Goal: Transaction & Acquisition: Purchase product/service

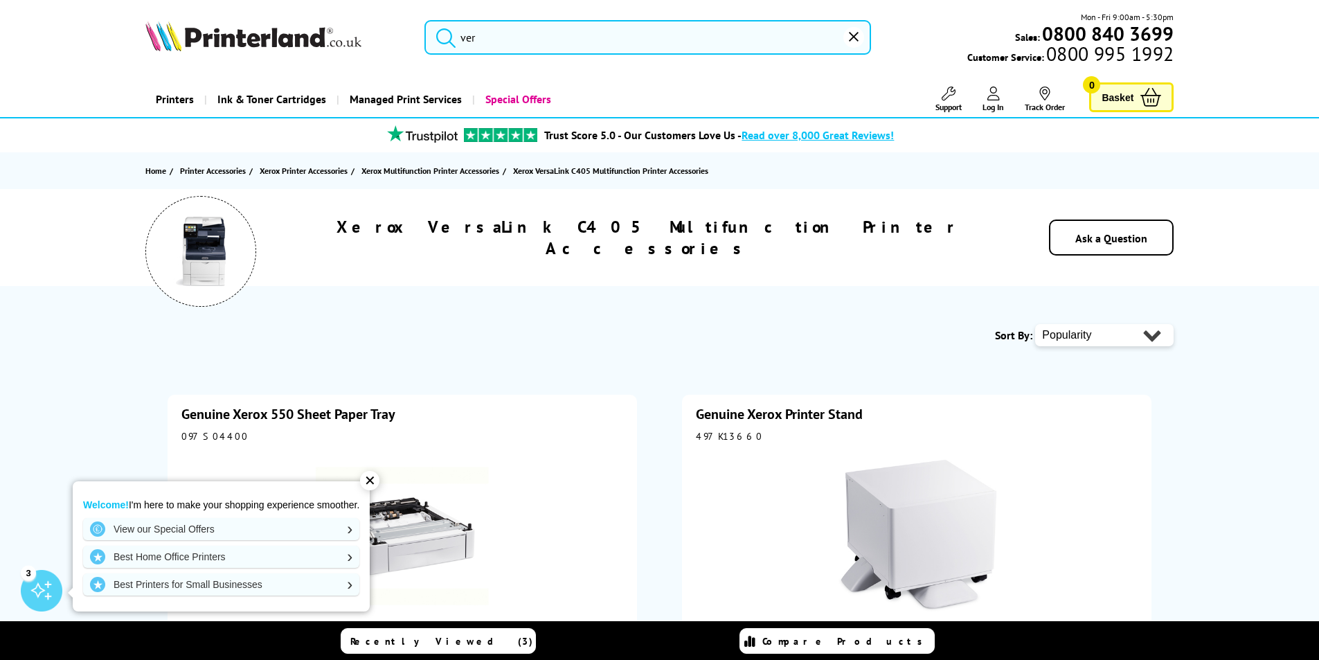
click at [545, 44] on input "ver" at bounding box center [648, 37] width 447 height 35
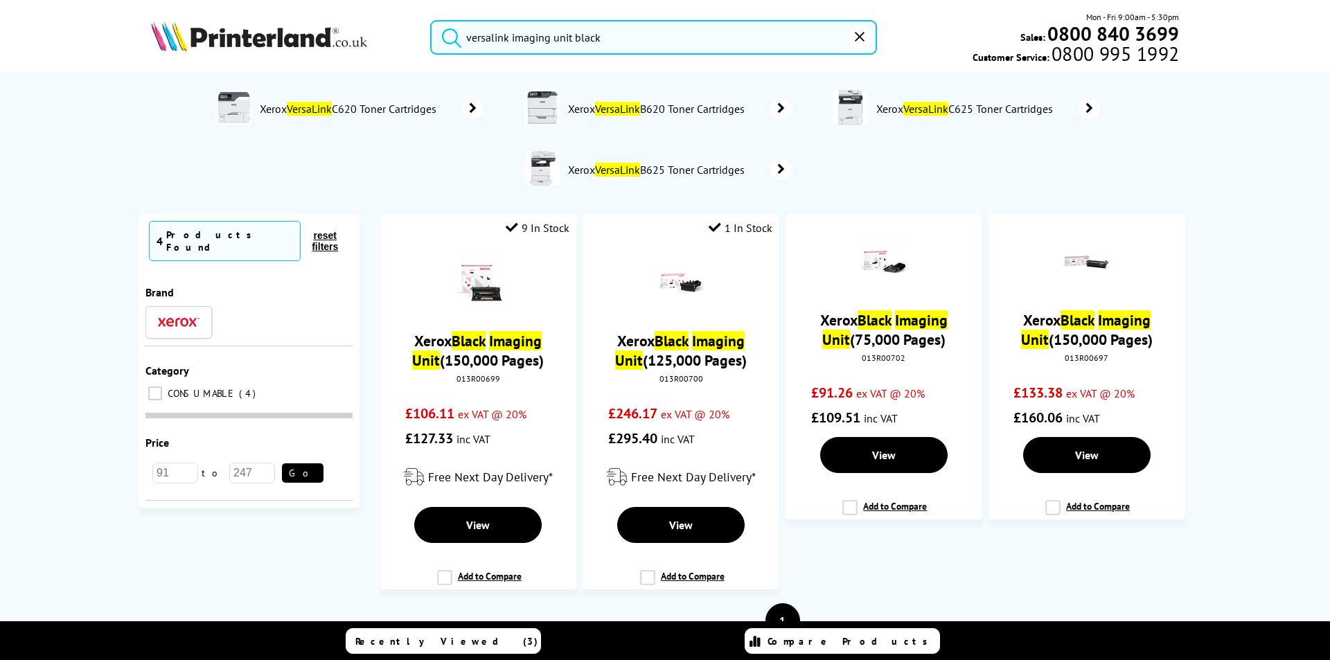
click at [508, 37] on input "versalink imaging unit black" at bounding box center [653, 37] width 447 height 35
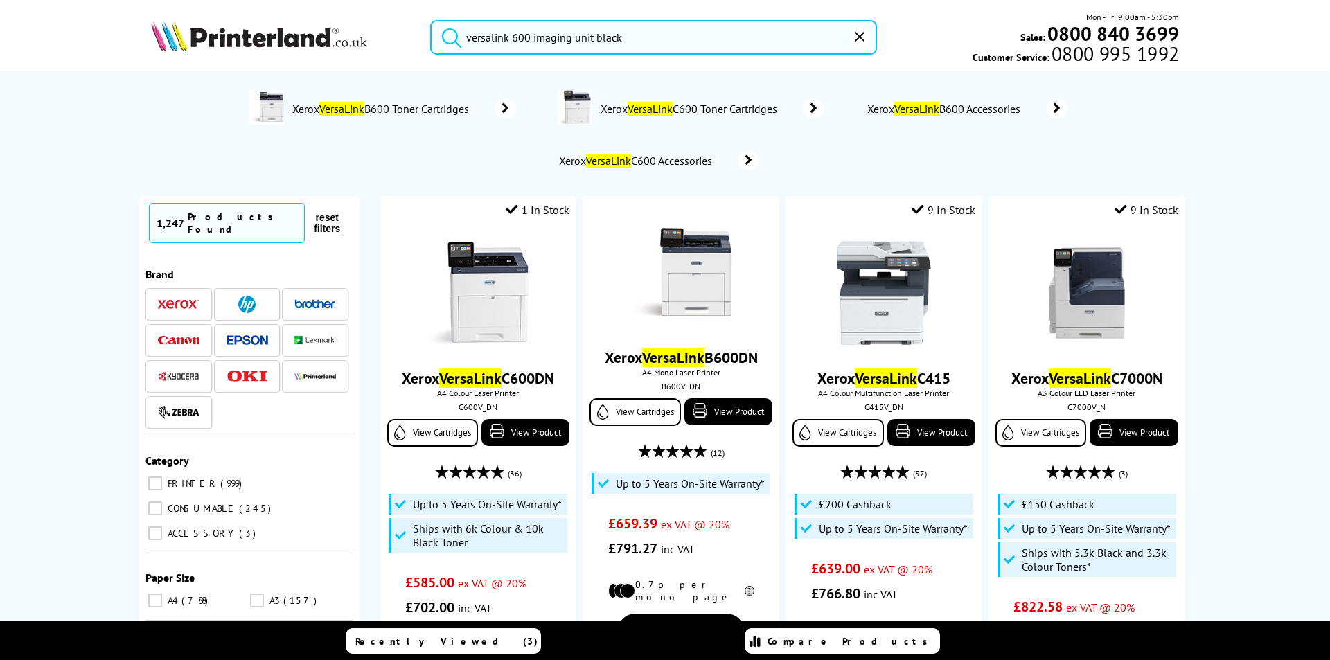
click at [431, 20] on button "submit" at bounding box center [448, 35] width 35 height 30
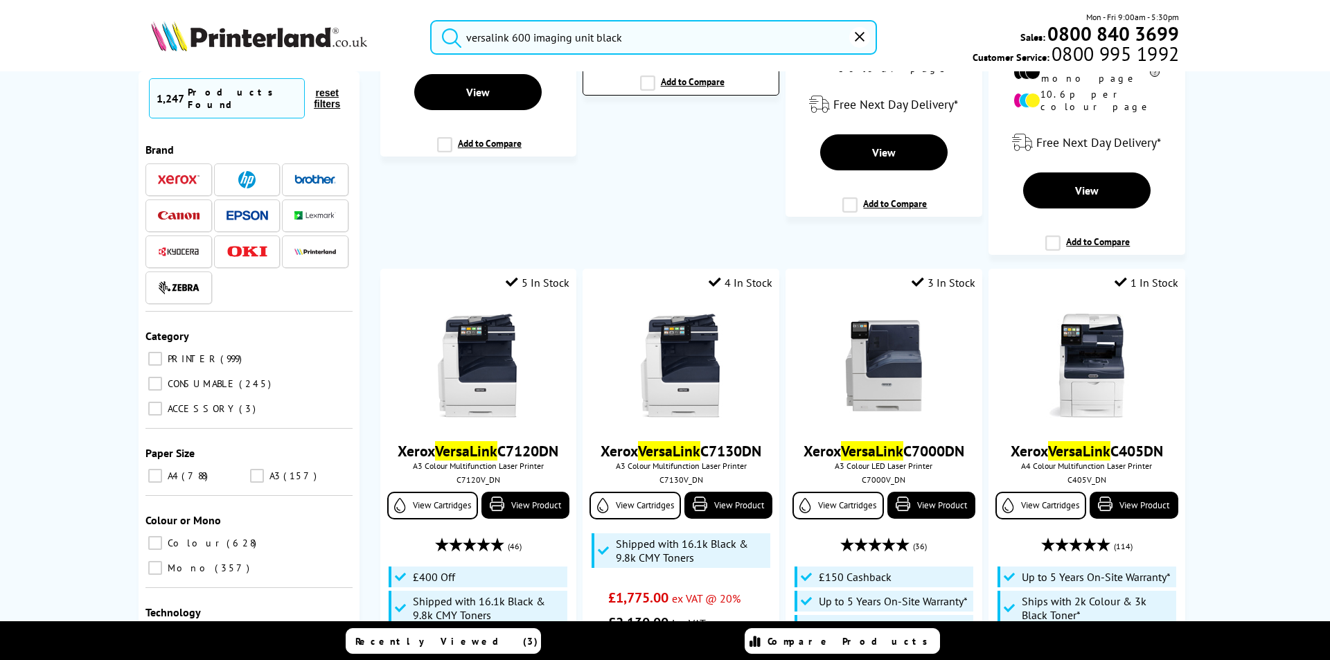
scroll to position [623, 0]
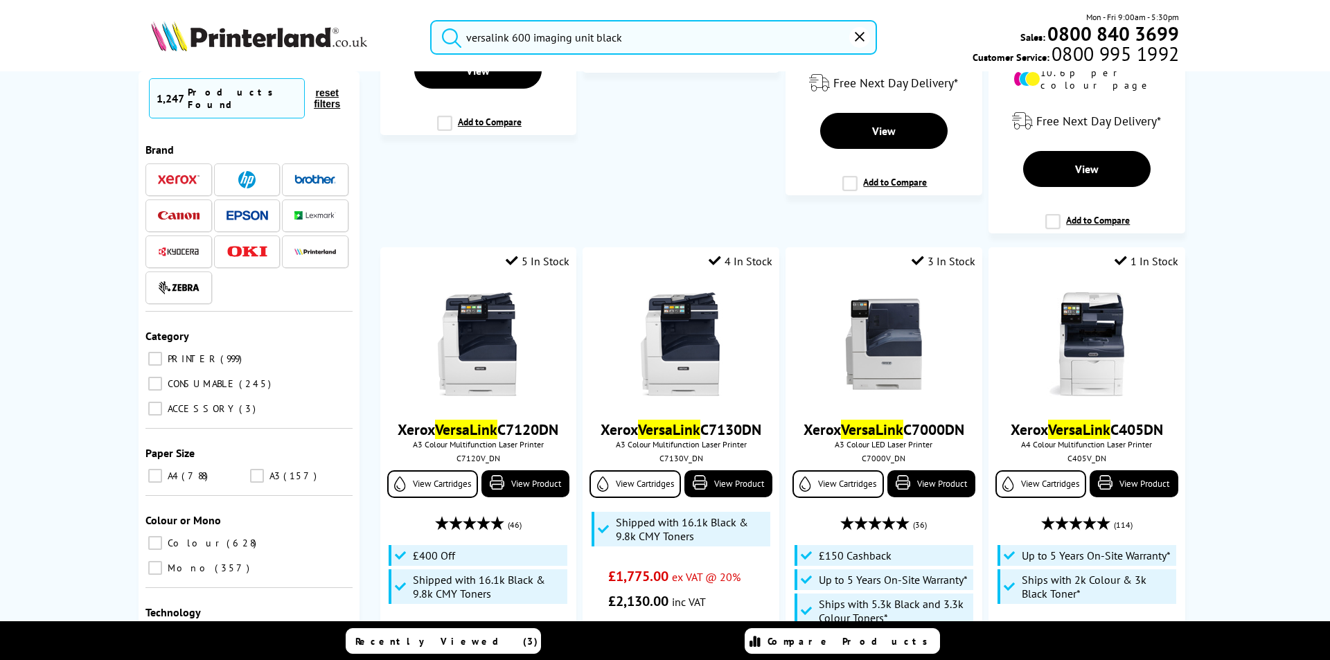
click at [514, 34] on input "versalink 600 imaging unit black" at bounding box center [653, 37] width 447 height 35
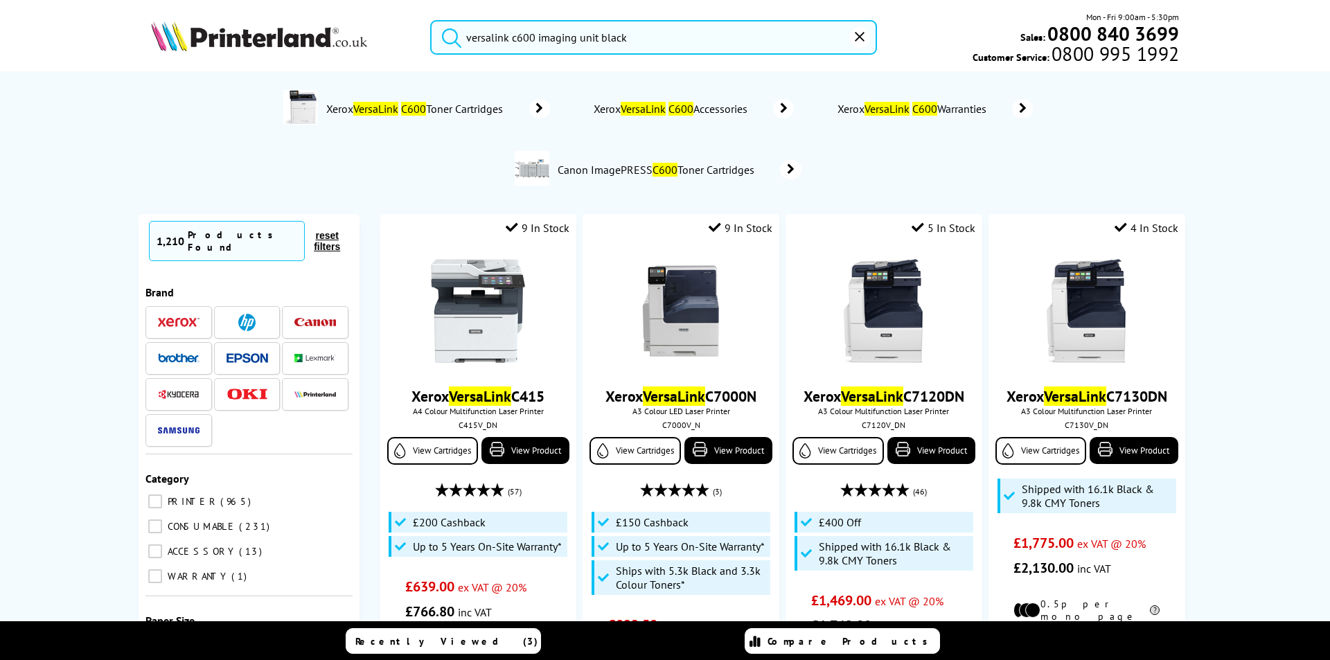
click at [562, 33] on input "versalink c600 imaging unit black" at bounding box center [653, 37] width 447 height 35
drag, startPoint x: 562, startPoint y: 33, endPoint x: 589, endPoint y: 33, distance: 27.7
click at [589, 33] on input "versalink c600 imaging unit black" at bounding box center [653, 37] width 447 height 35
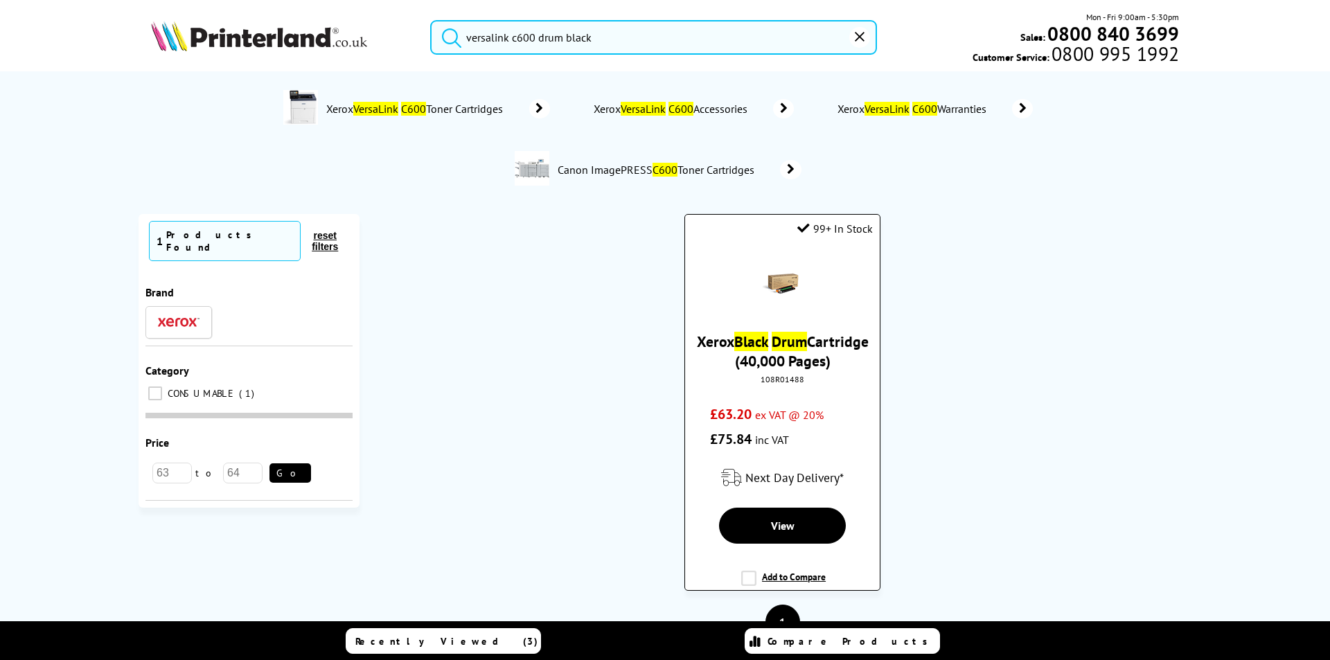
type input "versalink c600 drum black"
click at [767, 358] on link "Xerox Black Drum Cartridge (40,000 Pages)" at bounding box center [783, 351] width 172 height 39
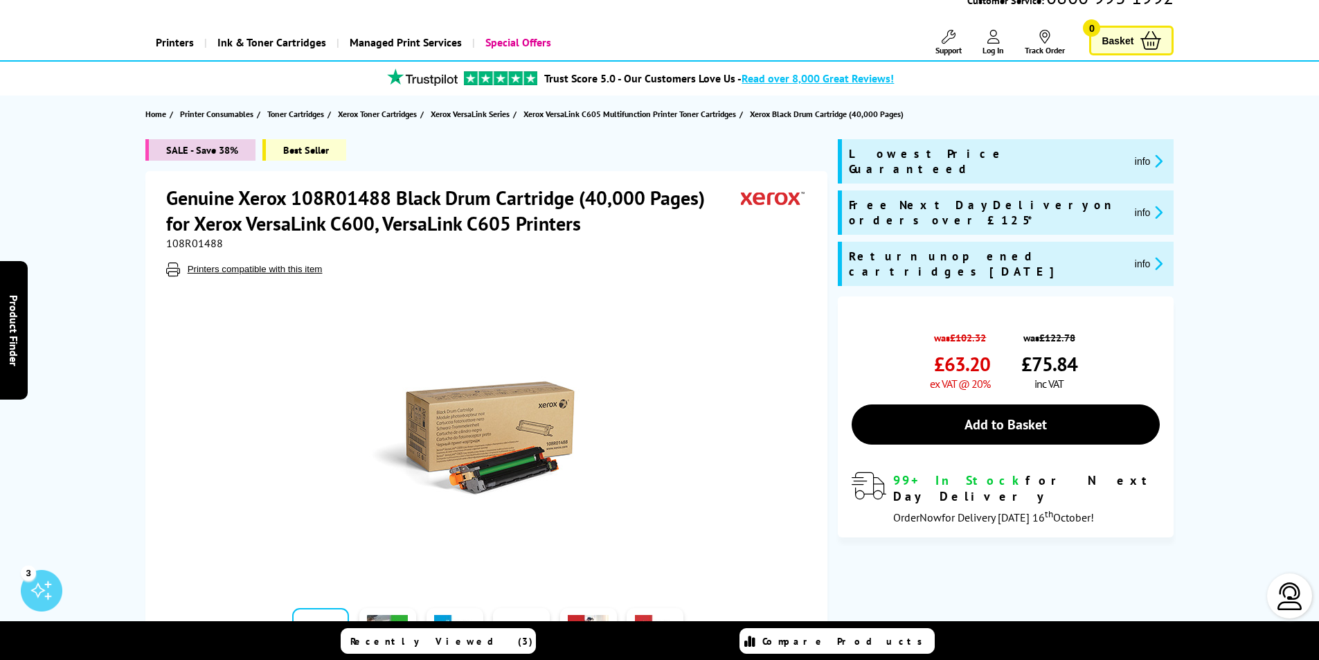
scroll to position [69, 0]
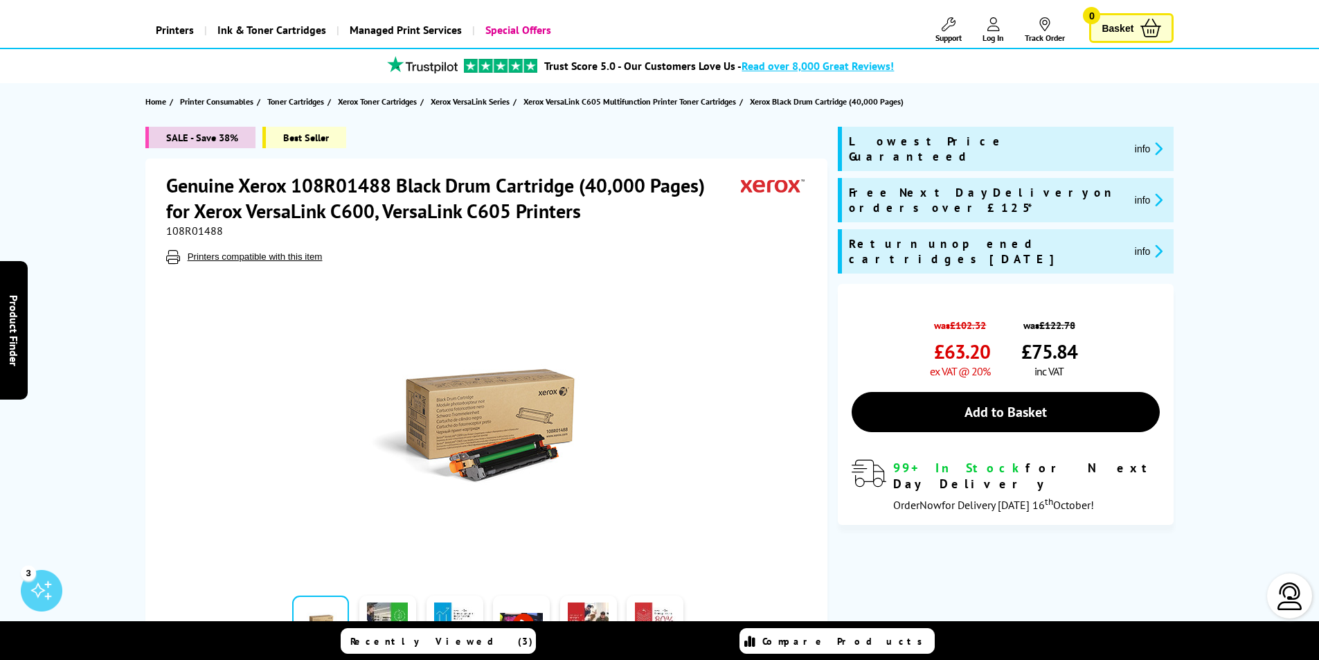
click at [529, 422] on img at bounding box center [488, 427] width 271 height 271
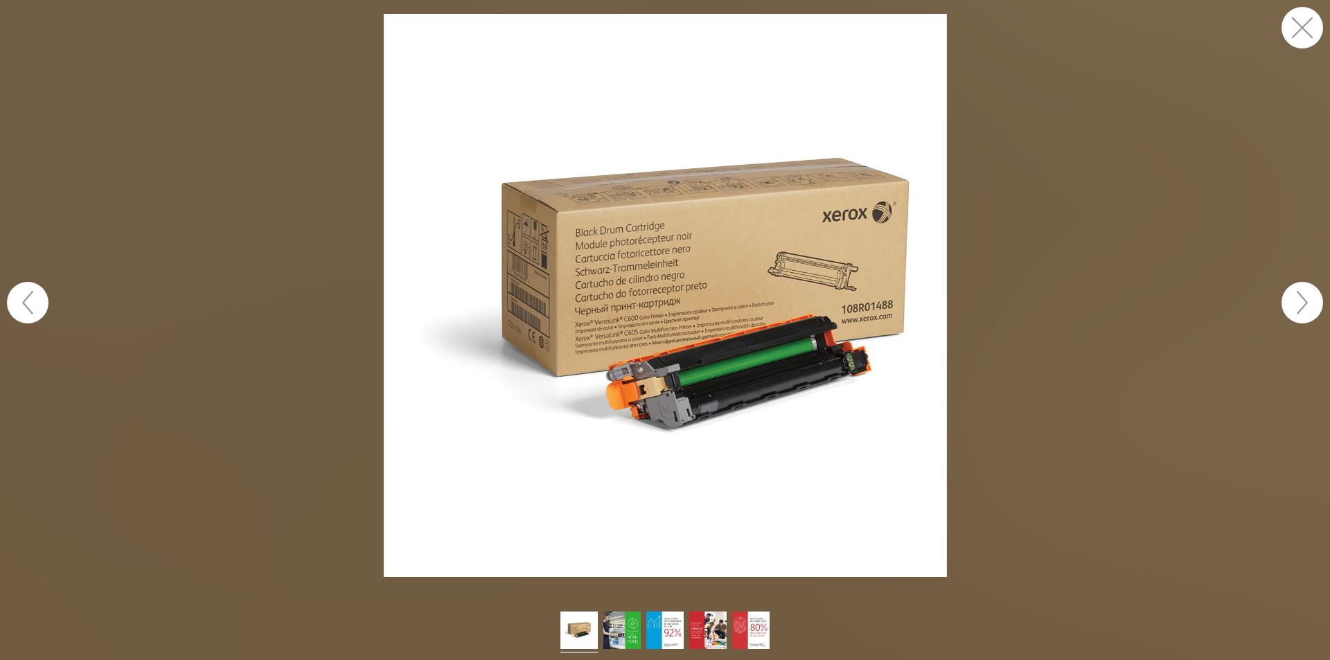
click at [1305, 30] on button "button" at bounding box center [1302, 28] width 42 height 42
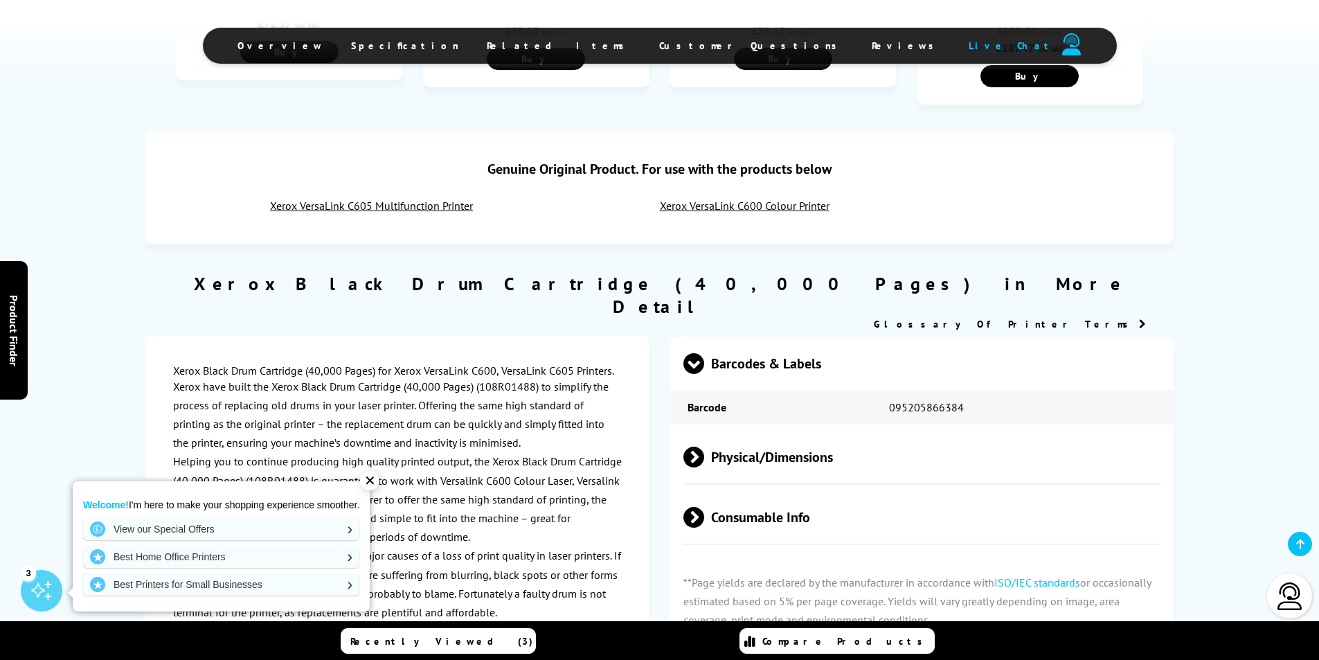
scroll to position [970, 0]
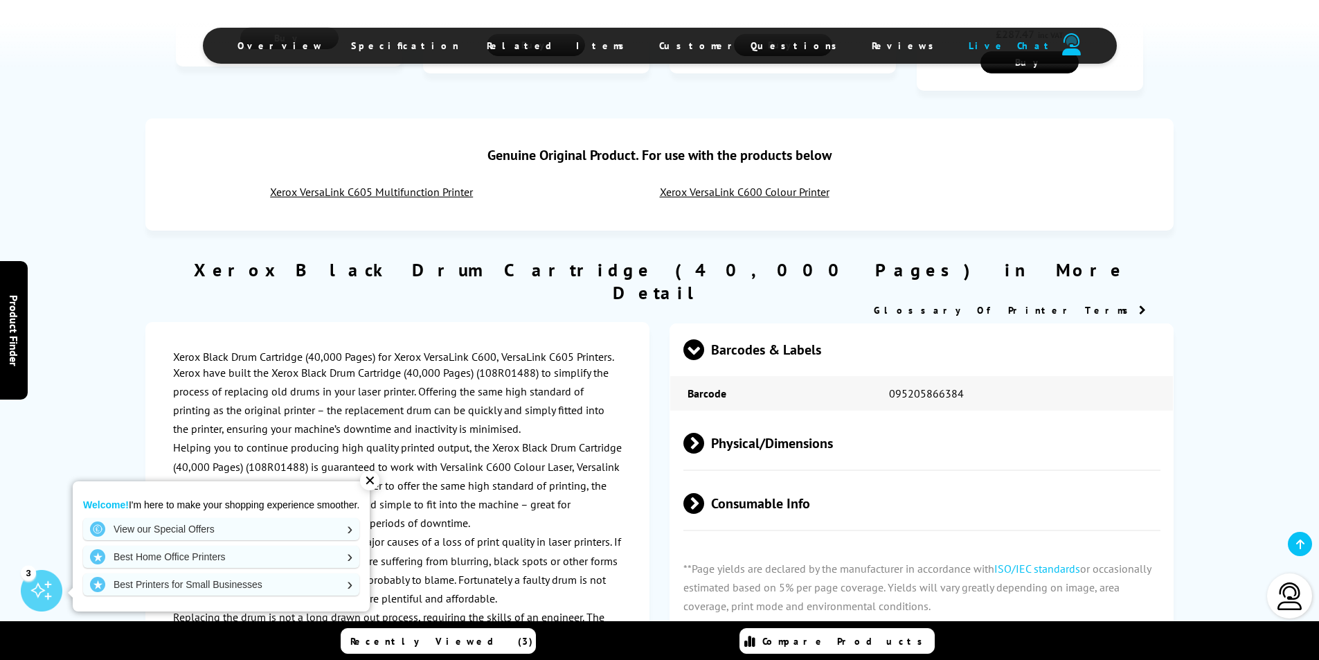
click at [377, 481] on div "✕" at bounding box center [369, 480] width 19 height 19
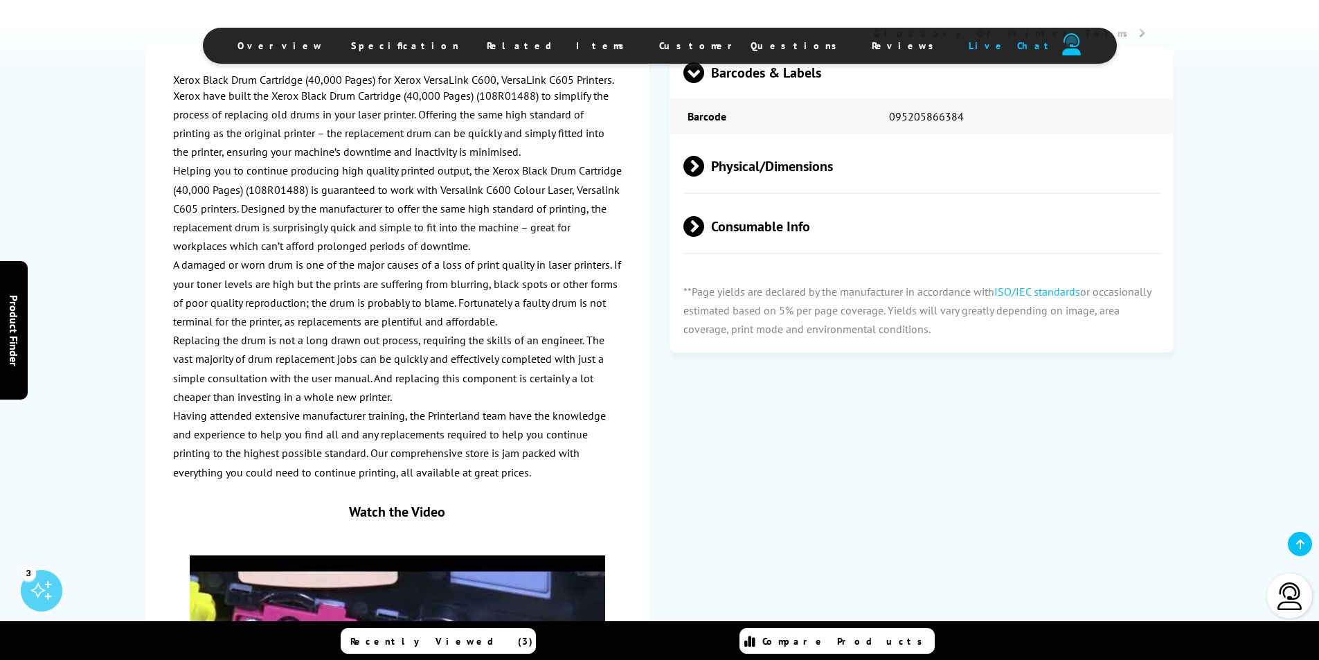
scroll to position [1108, 0]
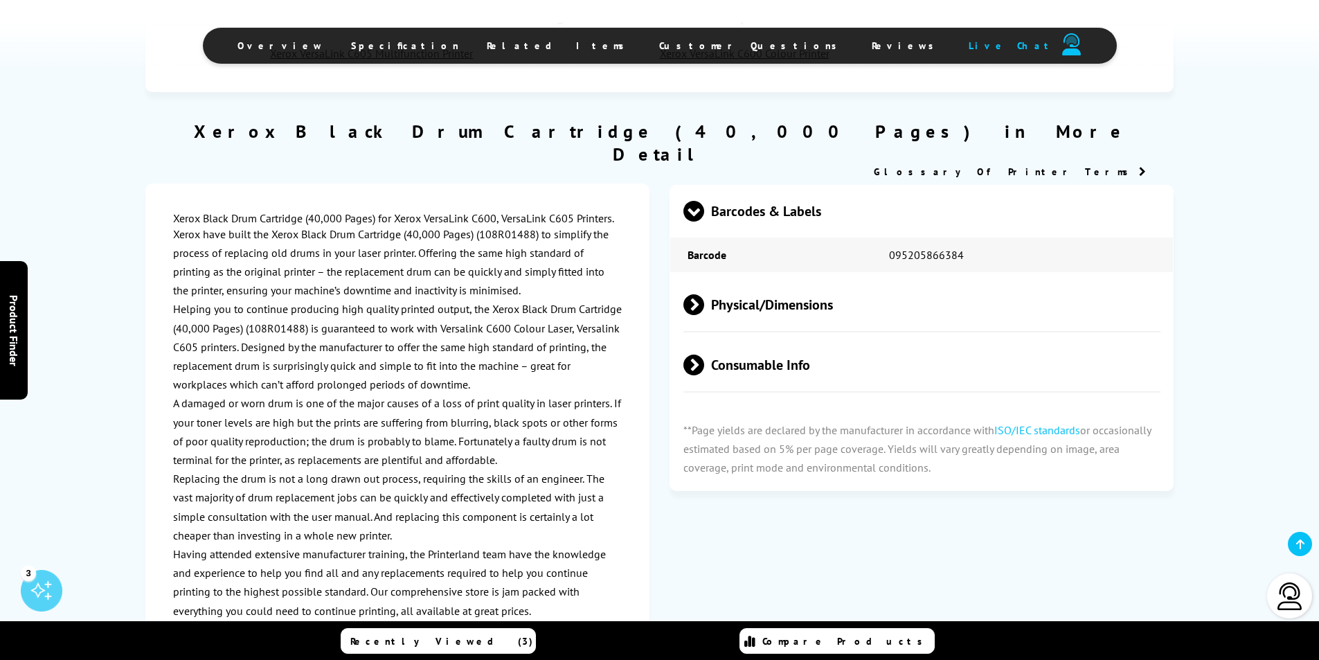
click at [175, 211] on div "Xerox Black Drum Cartridge (40,000 Pages) for Xerox VersaLink C600, VersaLink C…" at bounding box center [397, 565] width 449 height 708
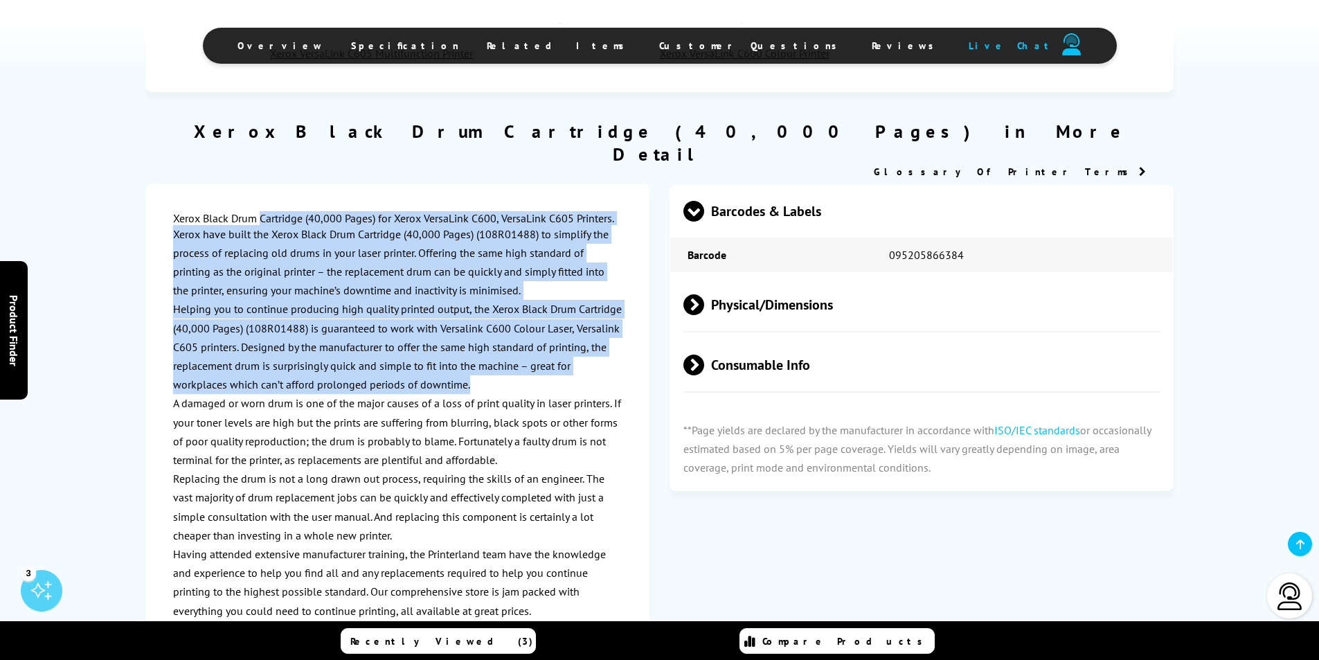
drag, startPoint x: 170, startPoint y: 190, endPoint x: 476, endPoint y: 368, distance: 353.5
click at [476, 368] on div "Xerox Black Drum Cartridge (40,000 Pages) for Xerox VersaLink C600, VersaLink C…" at bounding box center [397, 566] width 504 height 764
copy div "Xerox Black Drum Cartridge (40,000 Pages) for Xerox VersaLink C600, VersaLink C…"
